Goal: Information Seeking & Learning: Learn about a topic

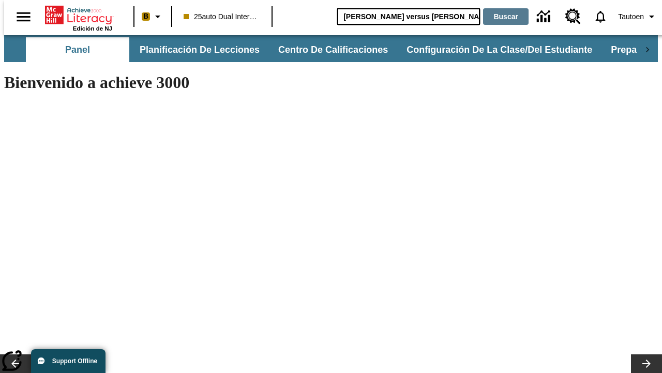
type input "[PERSON_NAME] versus [PERSON_NAME]"
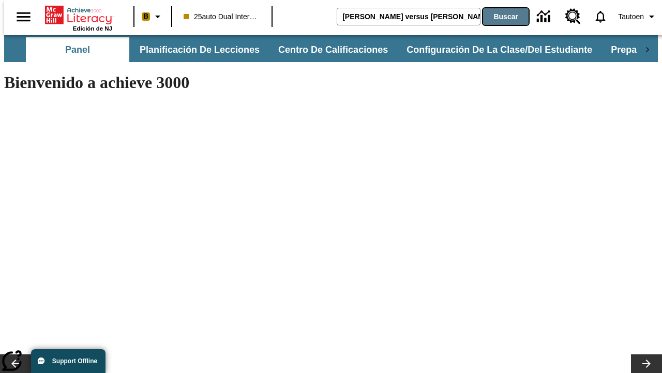
click at [499, 17] on button "Buscar" at bounding box center [506, 16] width 46 height 17
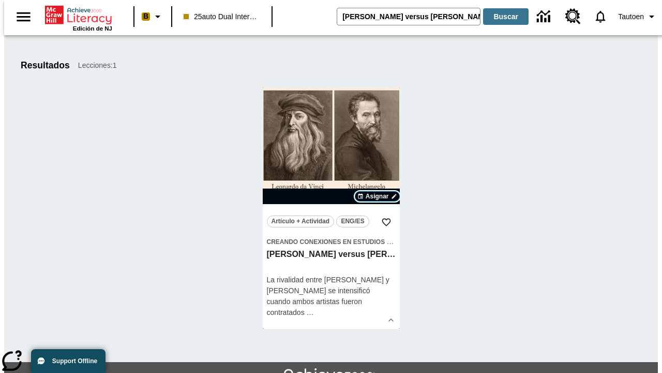
click at [377, 196] on span "Asignar" at bounding box center [377, 195] width 23 height 9
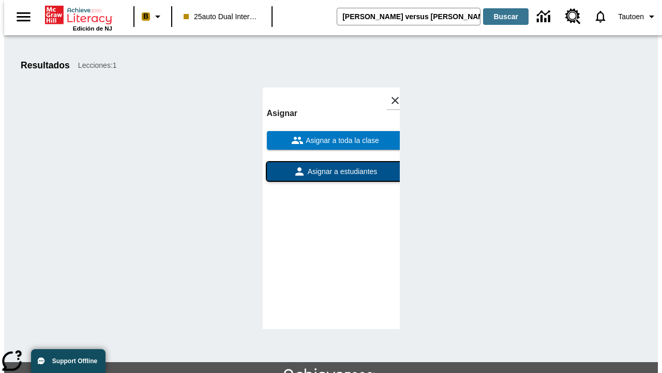
click at [331, 166] on span "Asignar a estudiantes" at bounding box center [342, 171] width 72 height 11
